Goal: Information Seeking & Learning: Learn about a topic

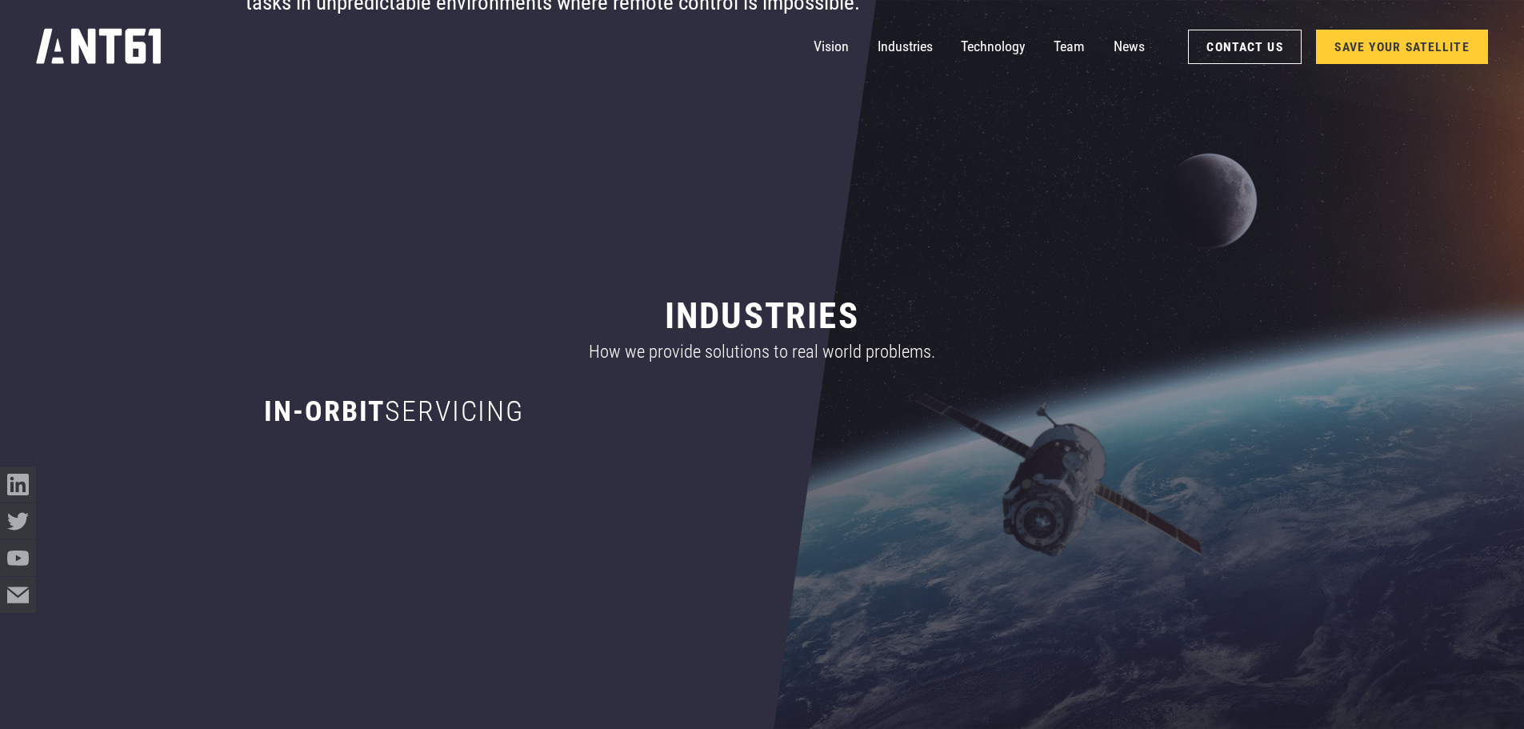
scroll to position [880, 0]
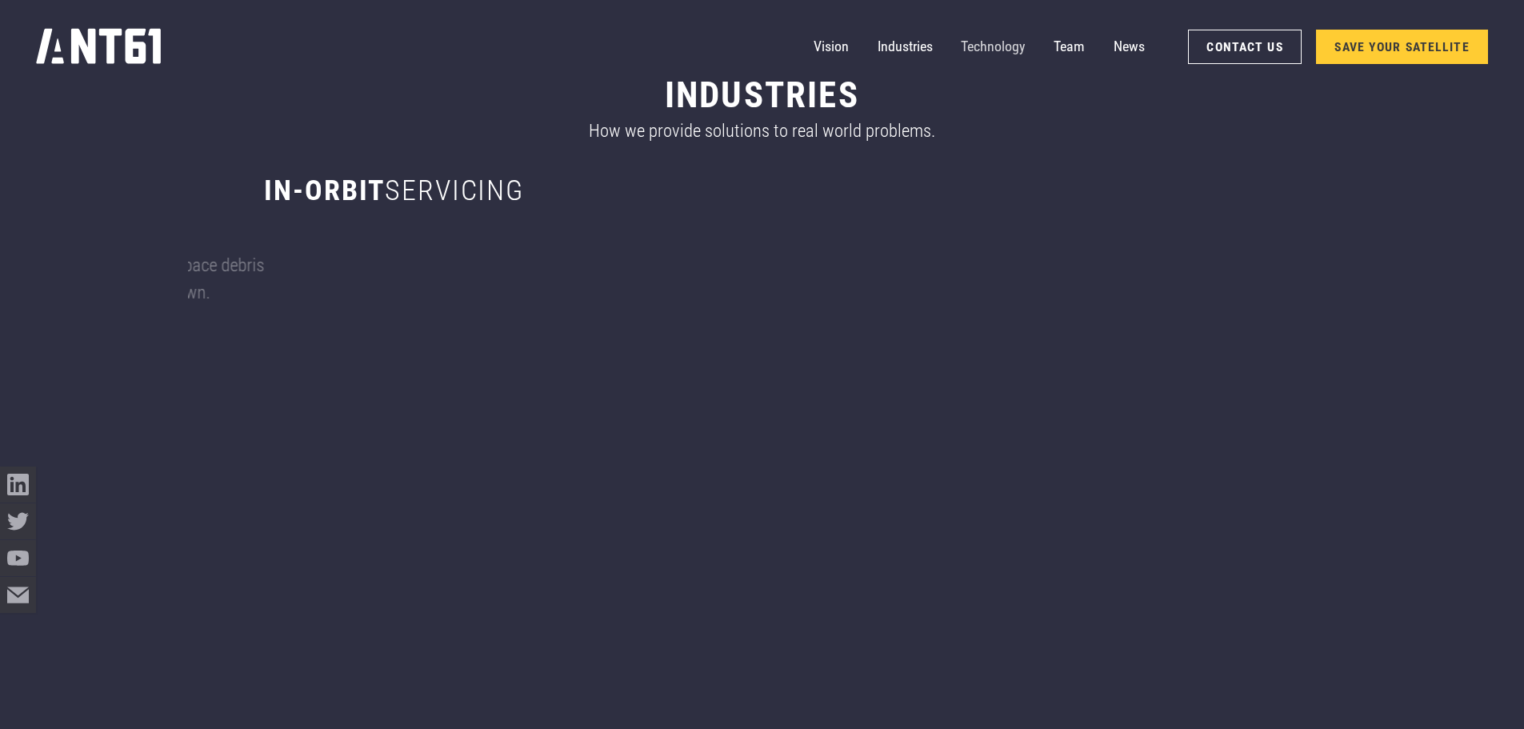
click at [990, 46] on link "Technology" at bounding box center [993, 47] width 64 height 36
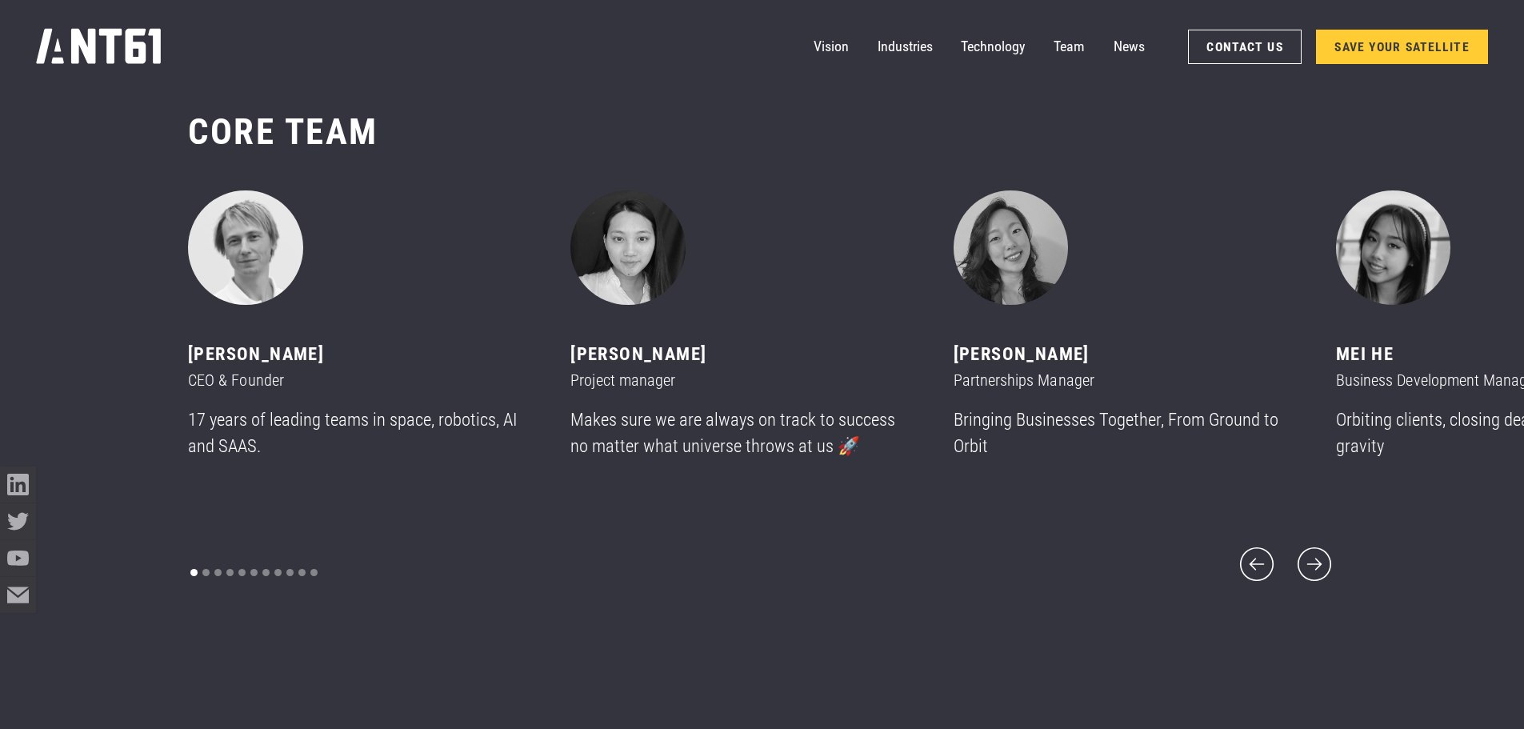
scroll to position [8876, 0]
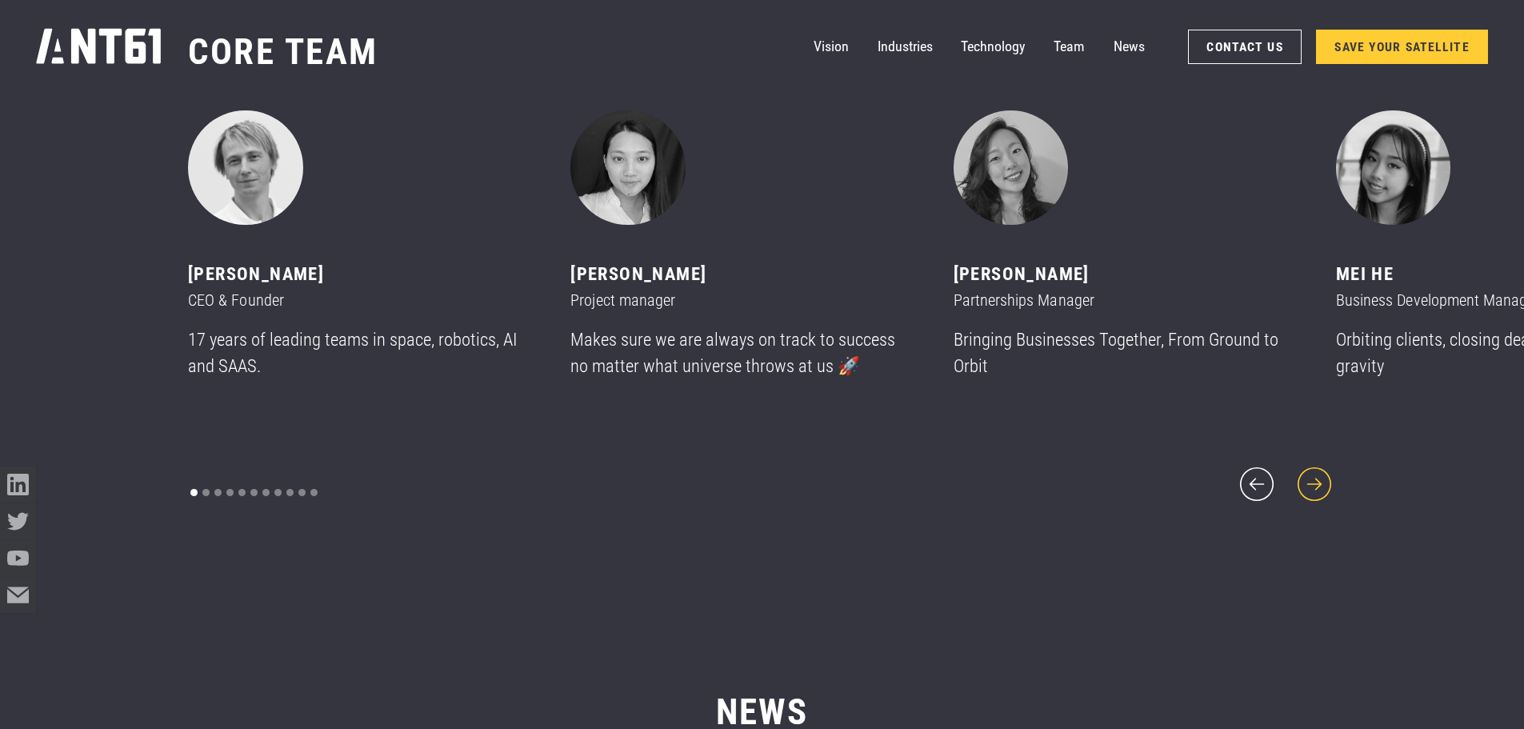
click at [1315, 462] on icon "next slide" at bounding box center [1314, 483] width 43 height 43
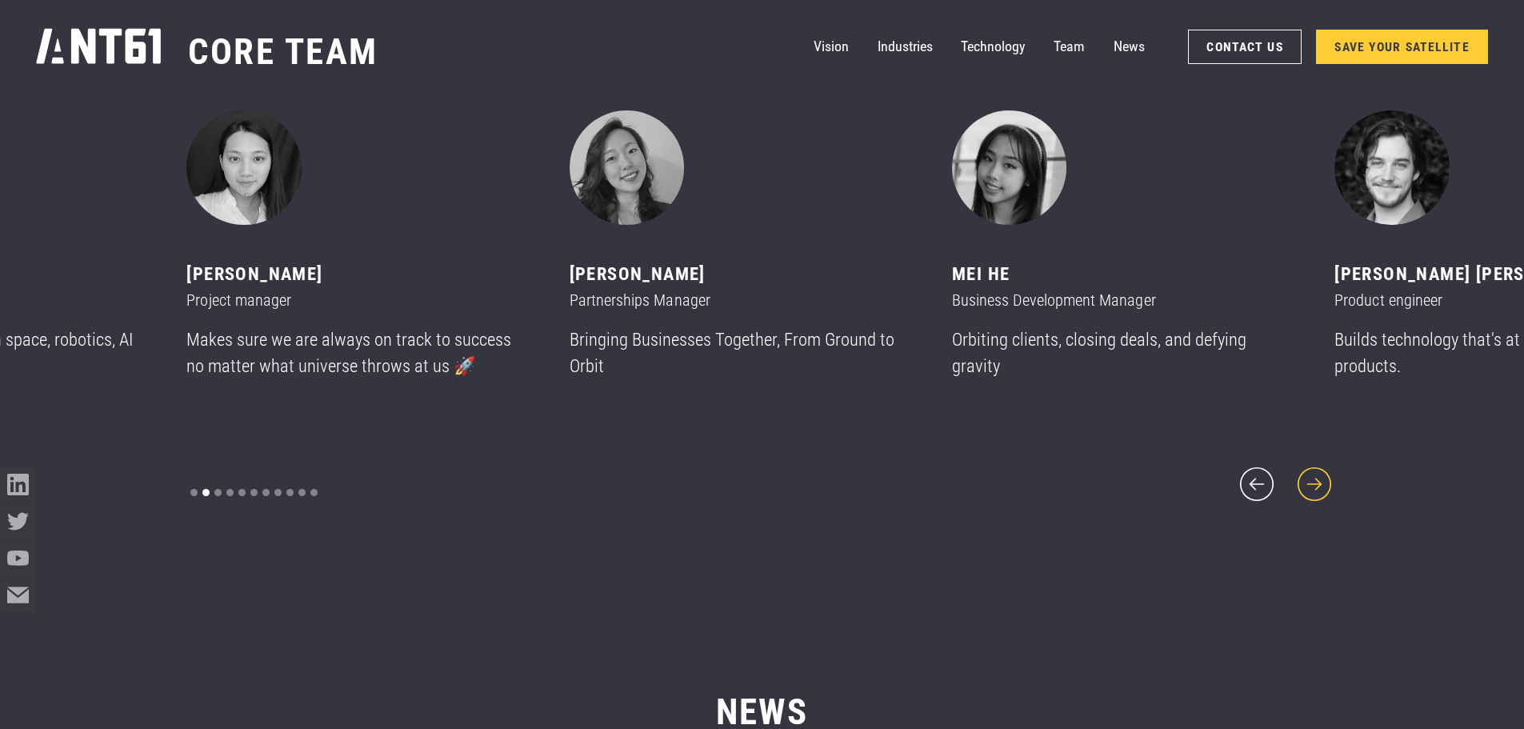
click at [1315, 462] on icon "next slide" at bounding box center [1314, 483] width 43 height 43
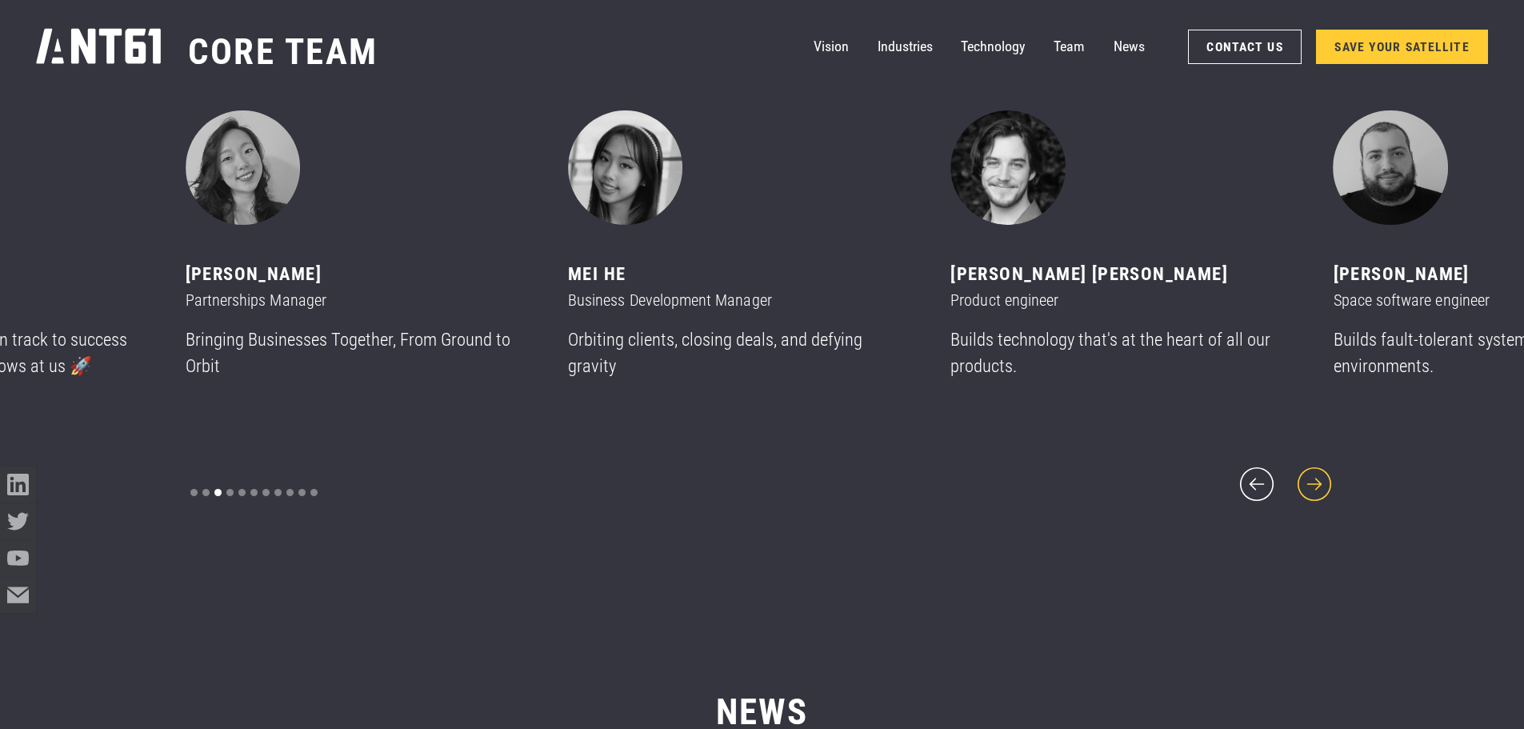
click at [1315, 462] on icon "next slide" at bounding box center [1314, 483] width 43 height 43
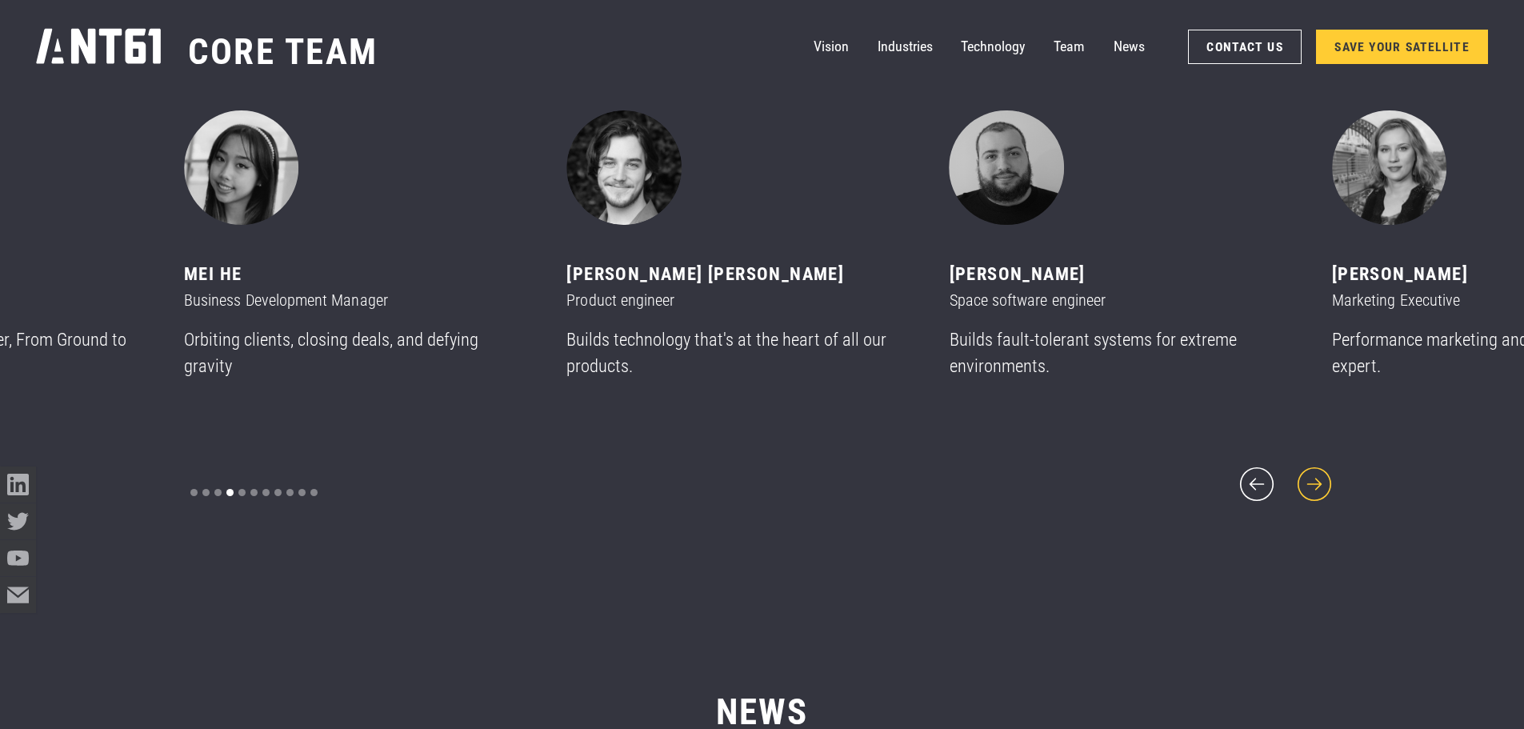
click at [1315, 462] on icon "next slide" at bounding box center [1314, 483] width 43 height 43
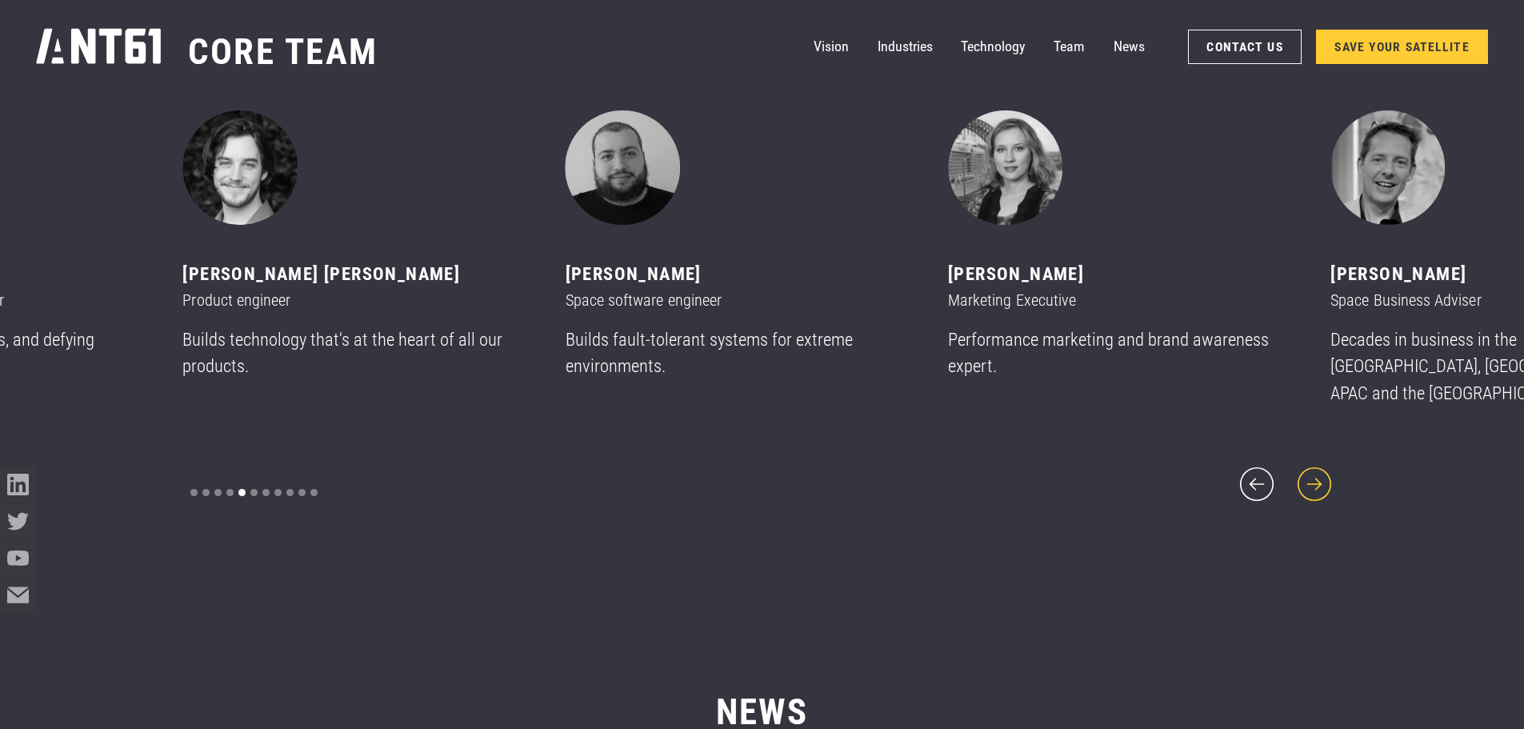
click at [1315, 462] on icon "next slide" at bounding box center [1314, 483] width 43 height 43
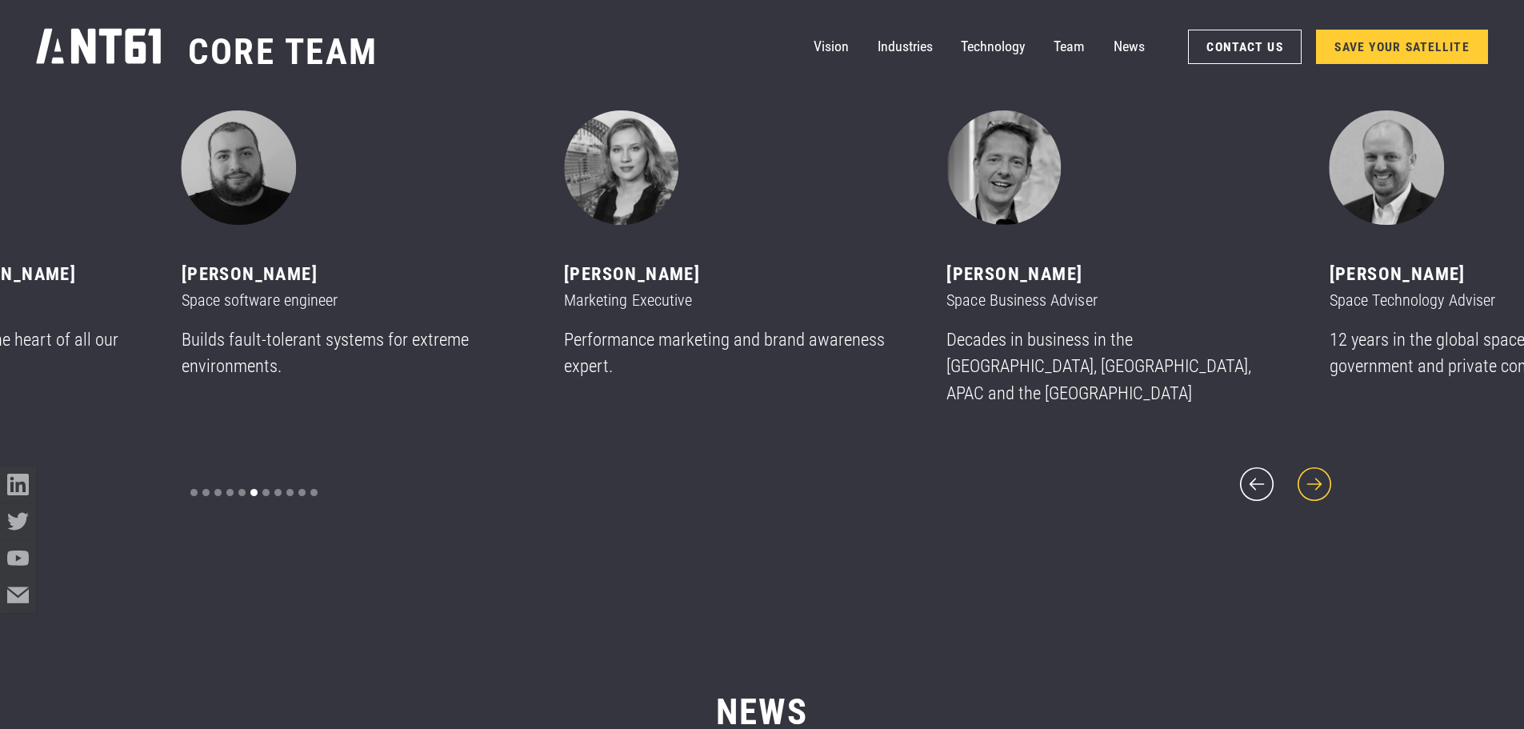
click at [1315, 462] on icon "next slide" at bounding box center [1314, 483] width 43 height 43
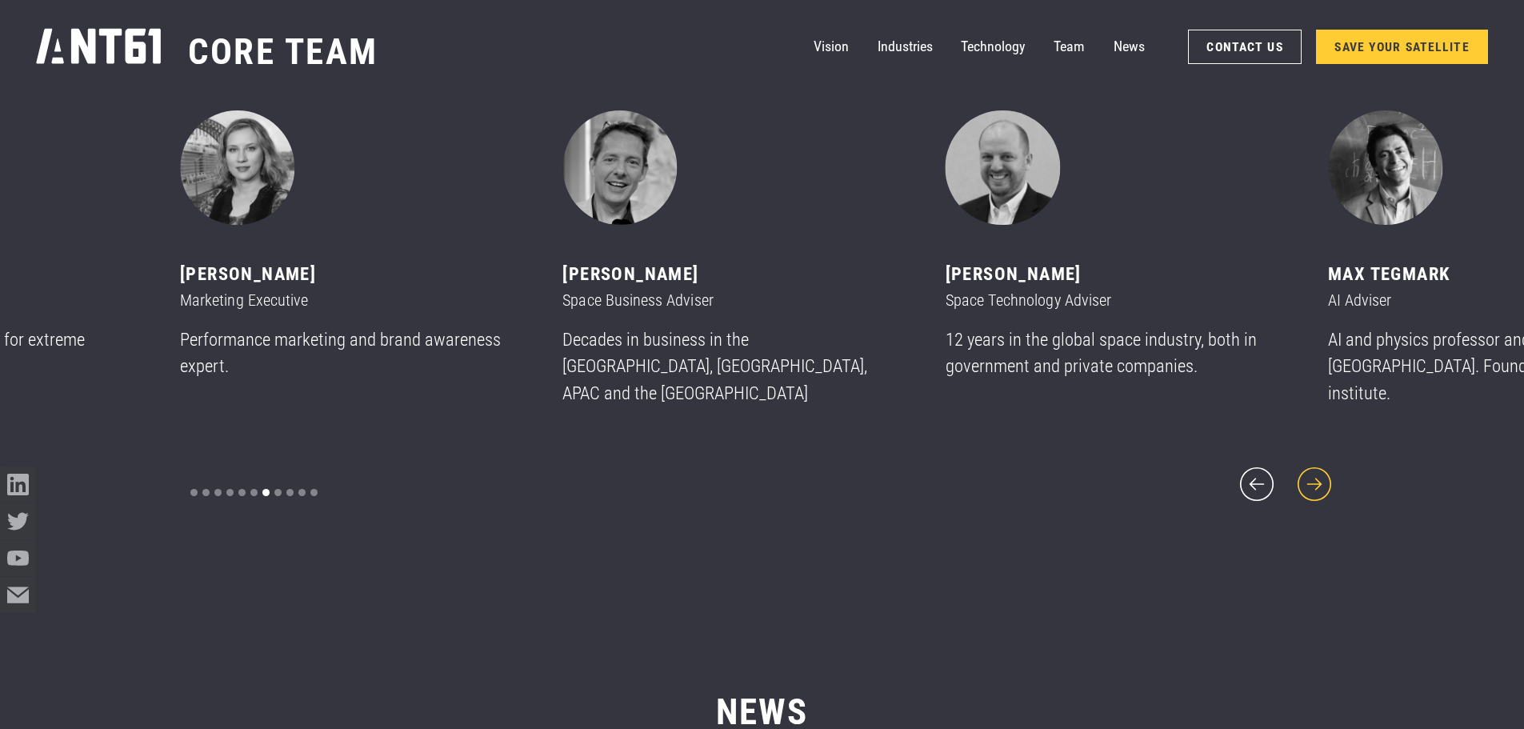
click at [1315, 462] on icon "next slide" at bounding box center [1314, 483] width 43 height 43
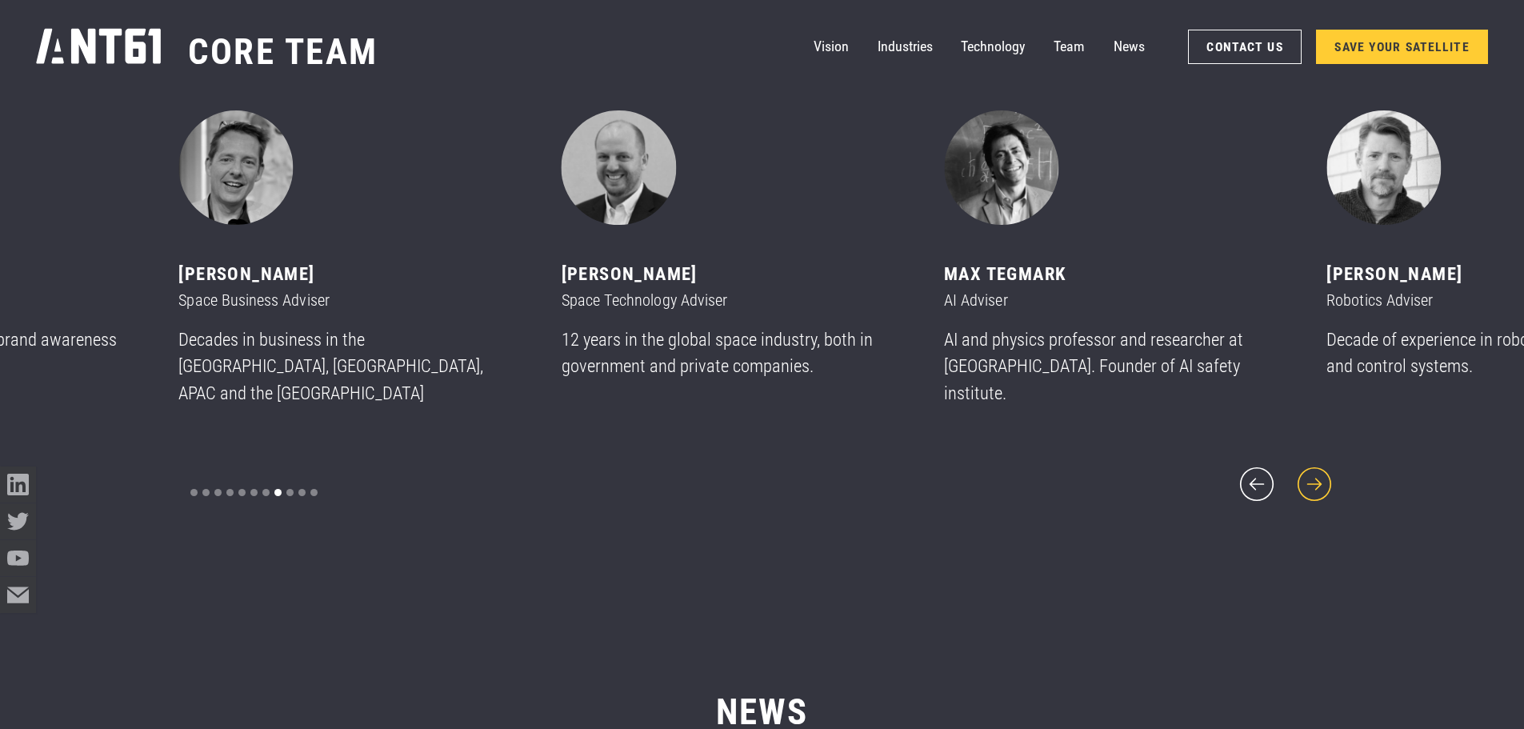
click at [1315, 462] on icon "next slide" at bounding box center [1314, 483] width 43 height 43
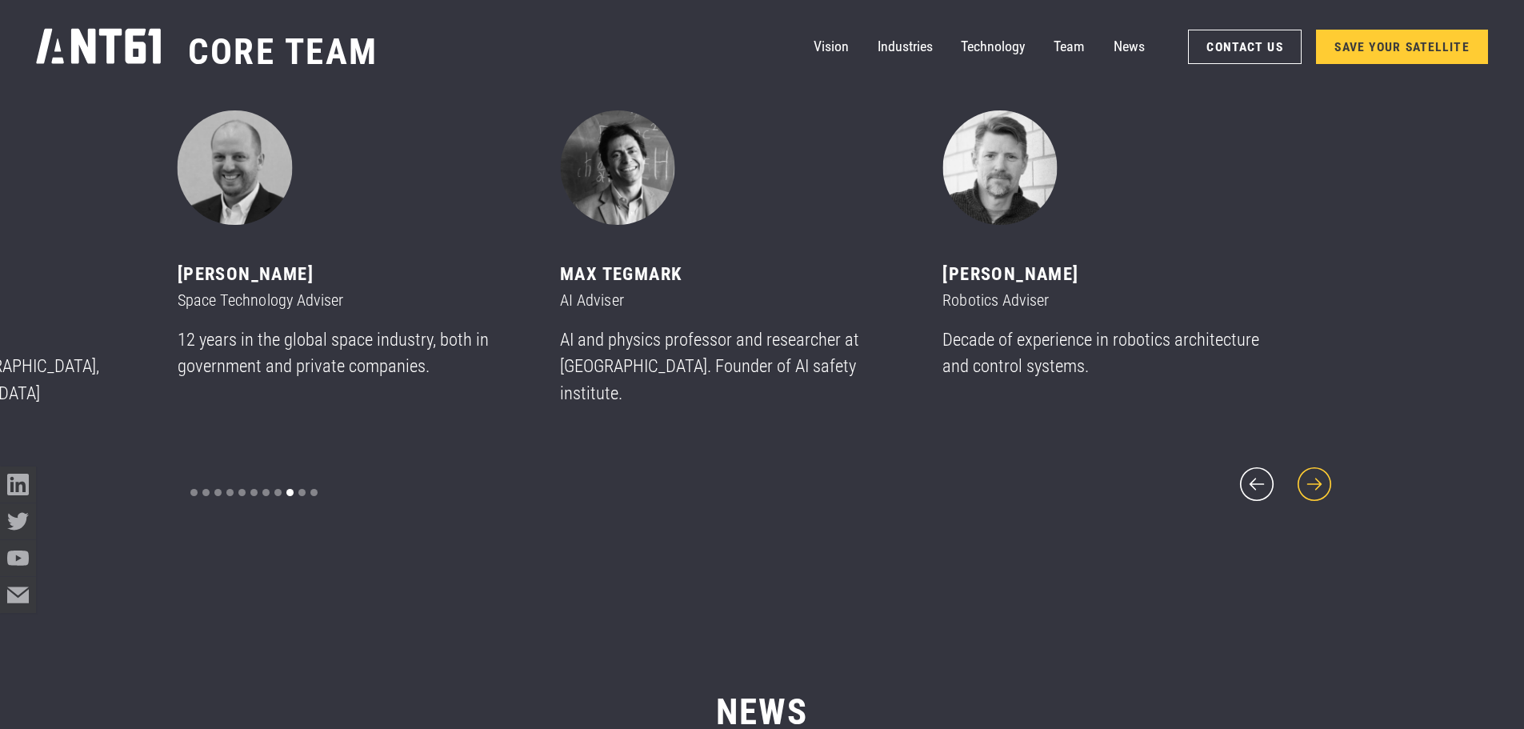
click at [1315, 462] on icon "next slide" at bounding box center [1314, 483] width 43 height 43
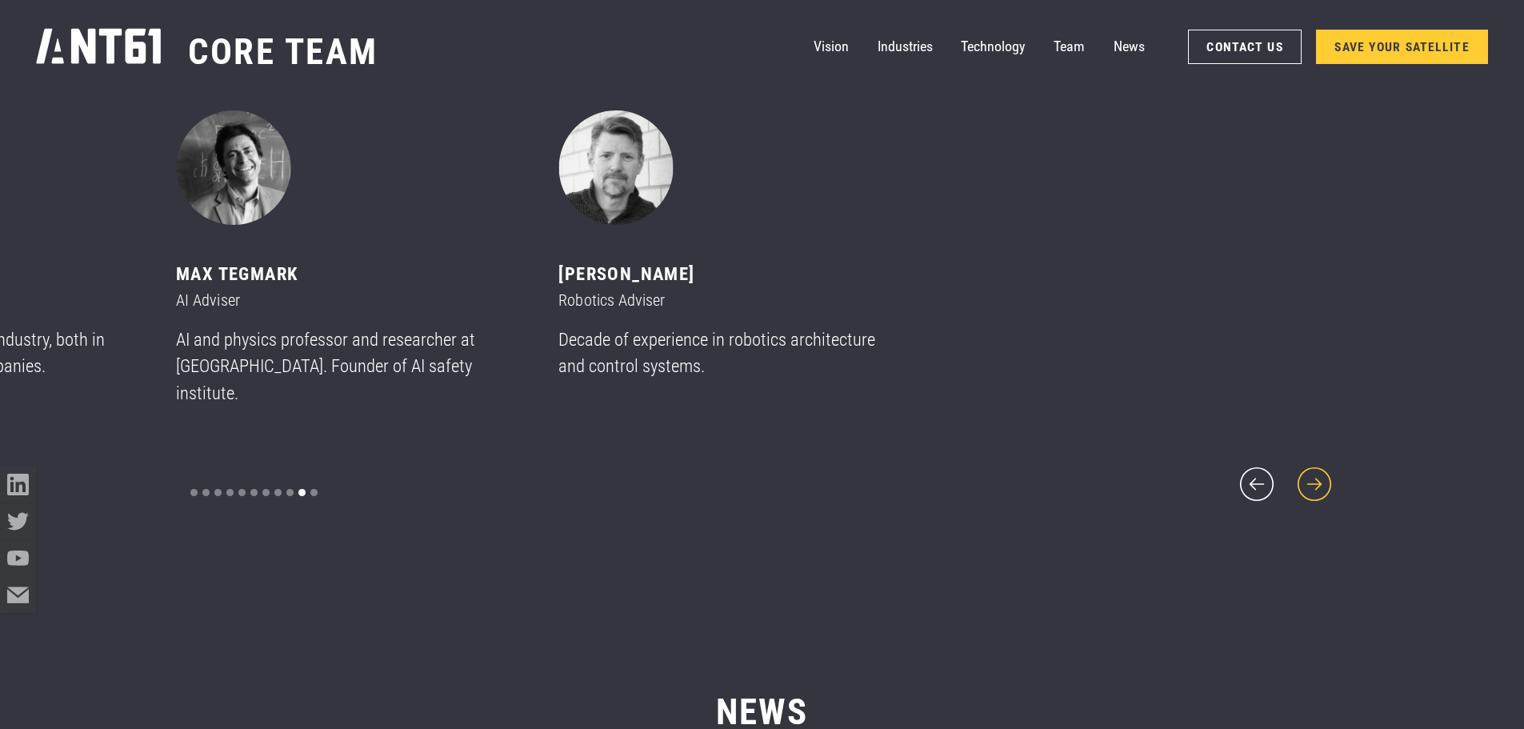
click at [1315, 462] on icon "next slide" at bounding box center [1314, 483] width 43 height 43
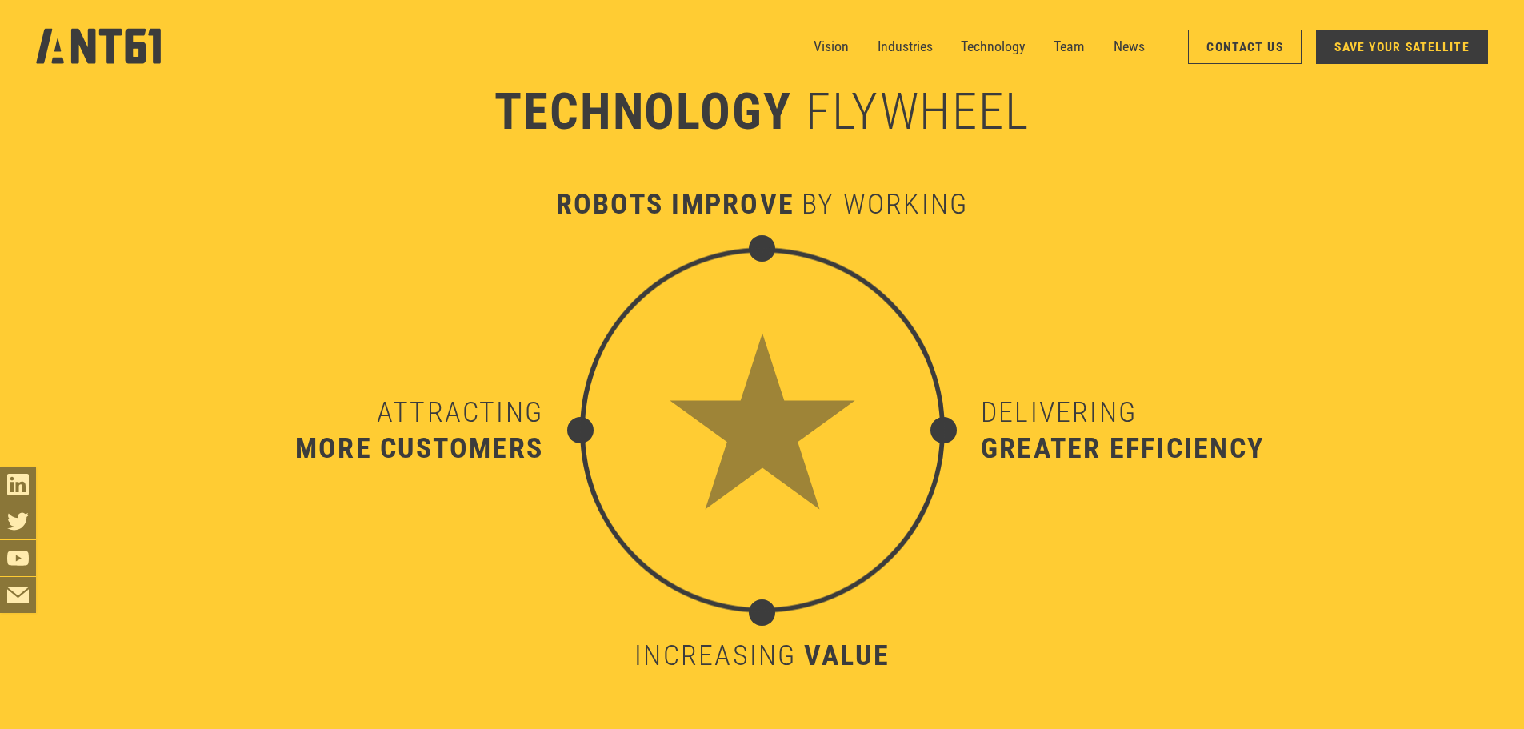
scroll to position [7115, 0]
click at [827, 50] on link "Vision" at bounding box center [831, 47] width 35 height 36
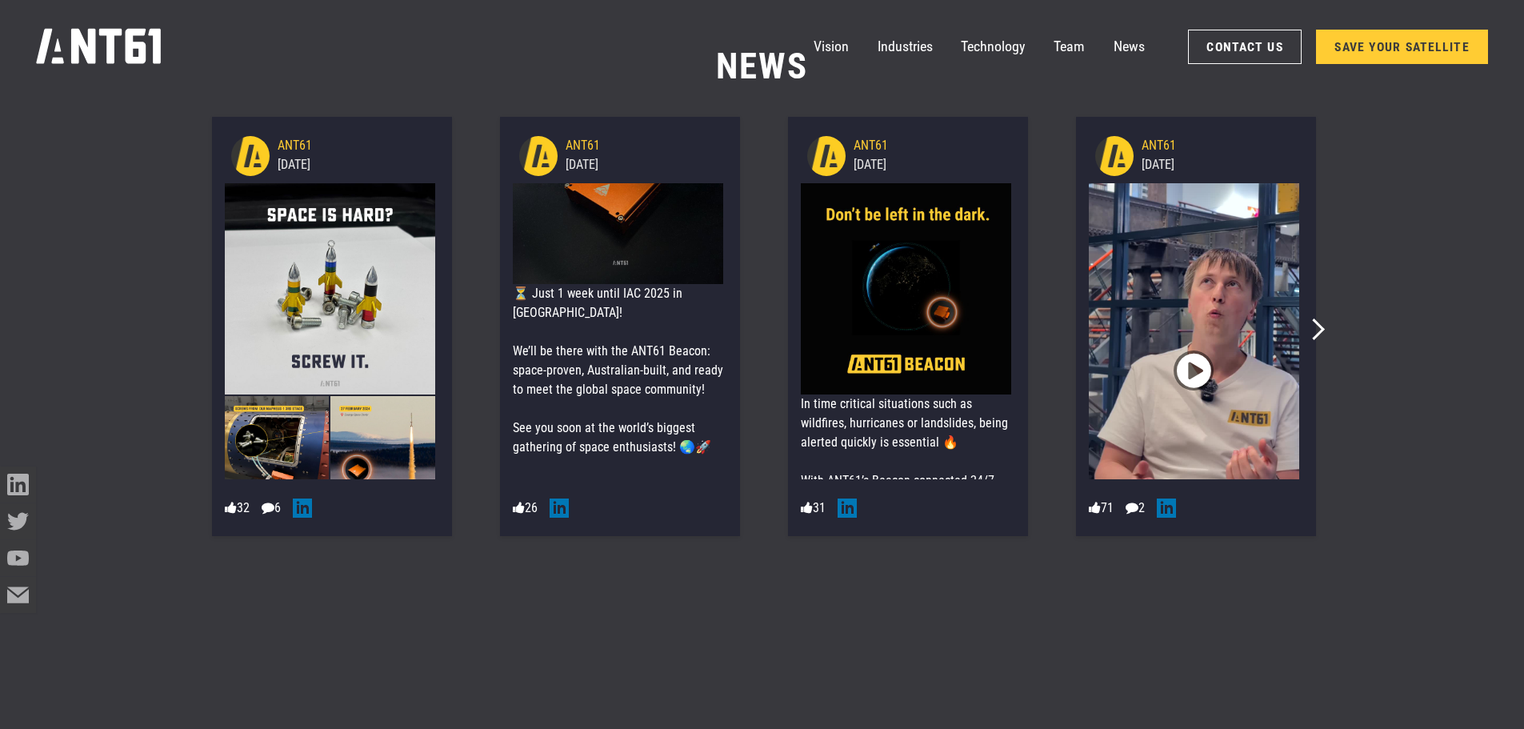
scroll to position [126, 0]
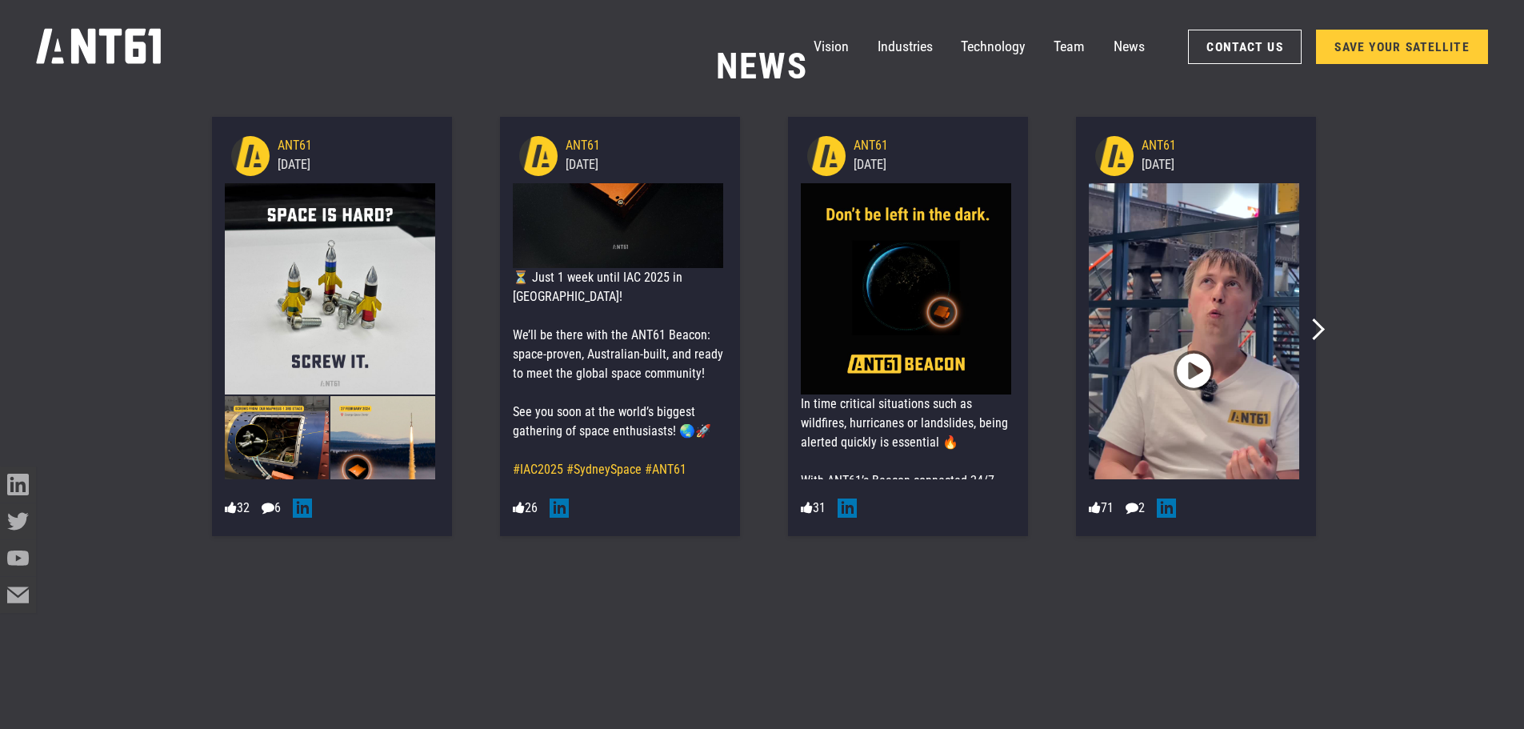
click at [561, 302] on div "⏳ Just 1 week until IAC 2025 in [GEOGRAPHIC_DATA]! We’ll be there with the ANT6…" at bounding box center [618, 383] width 211 height 230
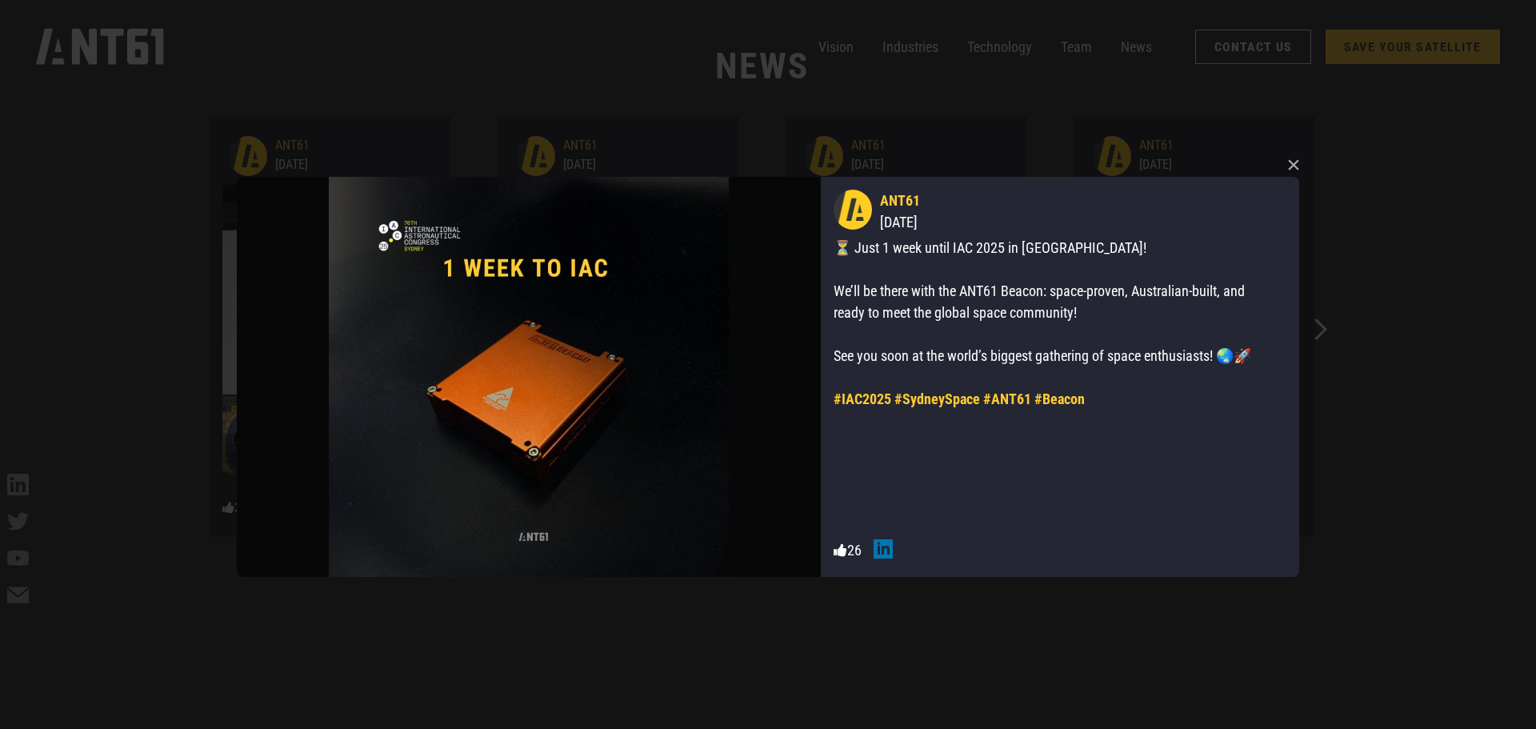
click at [881, 556] on icon at bounding box center [883, 548] width 19 height 19
click at [1290, 168] on button "×" at bounding box center [1294, 165] width 24 height 24
